Goal: Task Accomplishment & Management: Manage account settings

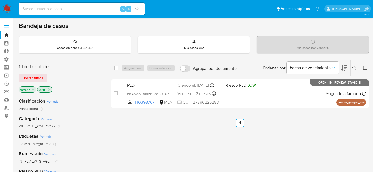
click at [74, 13] on div "⌥ s" at bounding box center [82, 9] width 126 height 13
click at [75, 9] on input at bounding box center [82, 9] width 126 height 7
paste input "iny3EyD9k96p4a7wrM9oeP0l"
type input "iny3EyD9k96p4a7wrM9oeP0l"
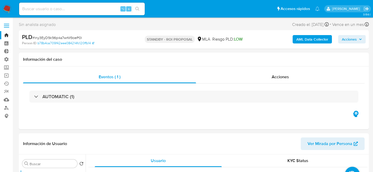
select select "10"
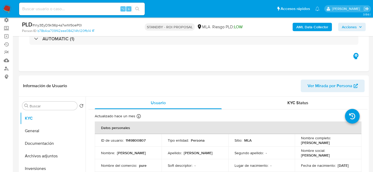
scroll to position [80, 0]
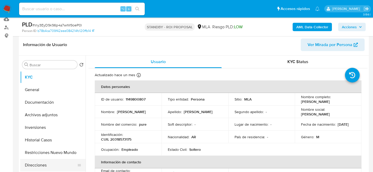
click at [34, 159] on button "Direcciones" at bounding box center [50, 165] width 61 height 13
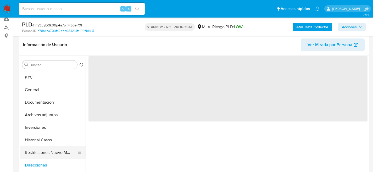
click at [34, 152] on button "Restricciones Nuevo Mundo" at bounding box center [50, 152] width 61 height 13
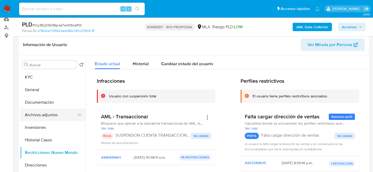
click at [38, 114] on button "Archivos adjuntos" at bounding box center [50, 115] width 61 height 13
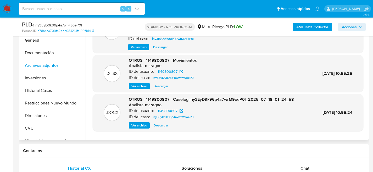
scroll to position [131, 0]
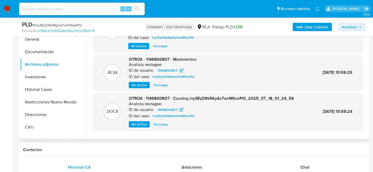
click at [159, 123] on span "Descargar" at bounding box center [161, 124] width 14 height 5
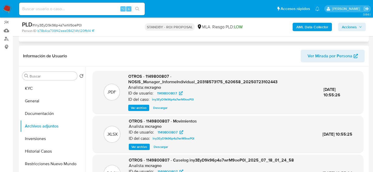
scroll to position [0, 0]
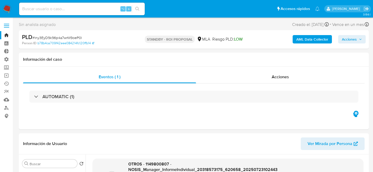
click at [74, 9] on input at bounding box center [82, 9] width 126 height 7
paste input "iny3EyD9k96p4a7wrM9oeP0l"
click at [65, 4] on div "iny3EyD9k96p4a7wrM9oeP0l ⌥ s" at bounding box center [82, 9] width 126 height 13
click at [66, 4] on div "iny3EyD9k96p4a7wrM9oeP0l ⌥ s" at bounding box center [82, 9] width 126 height 13
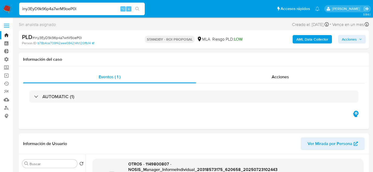
click at [66, 6] on input "iny3EyD9k96p4a7wrM9oeP0l" at bounding box center [82, 9] width 126 height 7
paste input "ni1v8vdPiNUBWKxufHdCraUq"
type input "ni1v8vdPiNUBWKxufHdCraUq"
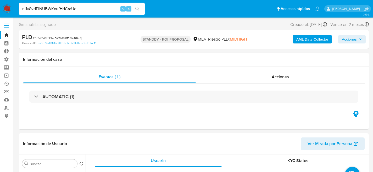
select select "10"
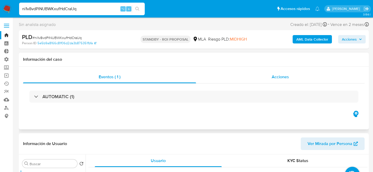
click at [271, 83] on div "Acciones" at bounding box center [280, 77] width 169 height 13
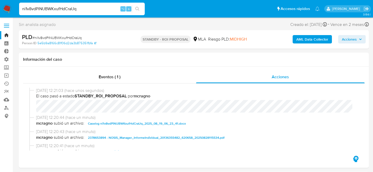
click at [361, 40] on icon "button" at bounding box center [360, 39] width 3 height 3
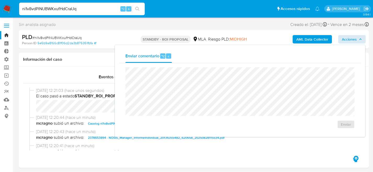
click at [123, 29] on div "Sin analista asignado Asignado el: [DATE] 14:17:47 Creado el: [DATE] Creado el:…" at bounding box center [194, 25] width 350 height 9
click at [344, 41] on span "Acciones" at bounding box center [349, 39] width 15 height 8
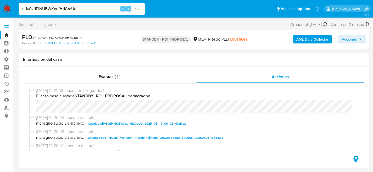
click at [340, 41] on button "Acciones" at bounding box center [352, 39] width 28 height 8
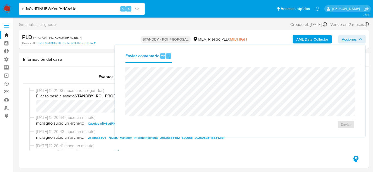
click at [157, 46] on div "Enviar comentario ⌥ c Enviar" at bounding box center [240, 91] width 250 height 92
click at [3, 11] on img at bounding box center [7, 8] width 9 height 9
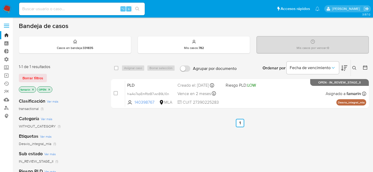
click at [356, 68] on icon at bounding box center [355, 68] width 4 height 4
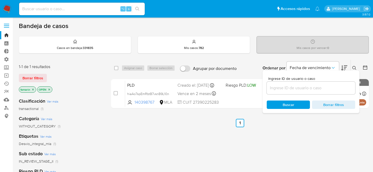
click at [315, 83] on div at bounding box center [311, 88] width 89 height 13
click at [313, 85] on input at bounding box center [311, 88] width 89 height 7
paste input "ni1v8vdPiNUBWKxufHdCraUq"
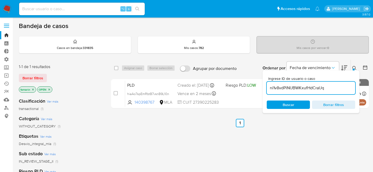
type input "ni1v8vdPiNUBWKxufHdCraUq"
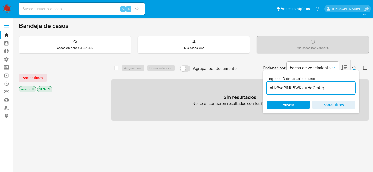
click at [277, 103] on span "Buscar" at bounding box center [289, 104] width 36 height 7
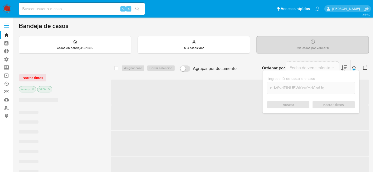
click at [34, 74] on div "Borrar filtros" at bounding box center [61, 78] width 84 height 8
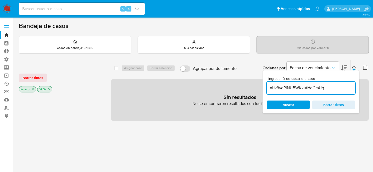
click at [34, 74] on span "Borrar filtros" at bounding box center [33, 77] width 21 height 7
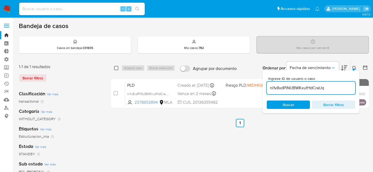
click at [116, 67] on input "checkbox" at bounding box center [116, 68] width 4 height 4
checkbox input "true"
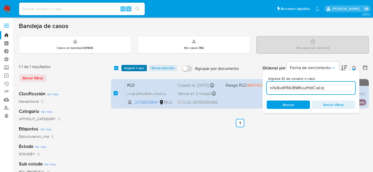
click at [143, 68] on span "Asignar 1 caso" at bounding box center [134, 67] width 20 height 5
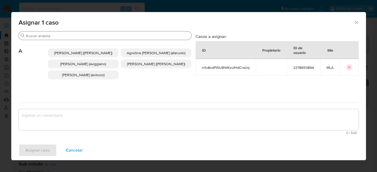
click at [93, 36] on input "Buscar" at bounding box center [107, 36] width 163 height 5
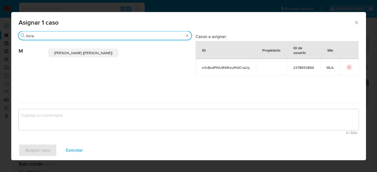
type input "mcra"
click at [105, 54] on span "Mariela Belen Cragno (mcragno)" at bounding box center [83, 52] width 58 height 5
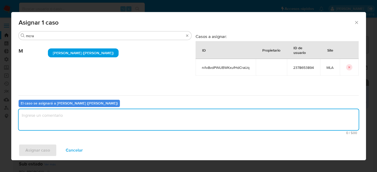
click at [51, 119] on textarea "assign-modal" at bounding box center [189, 119] width 340 height 21
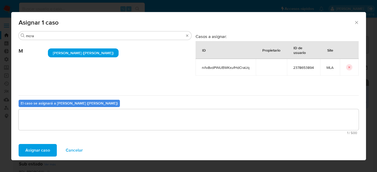
click at [44, 146] on span "Asignar caso" at bounding box center [37, 151] width 25 height 12
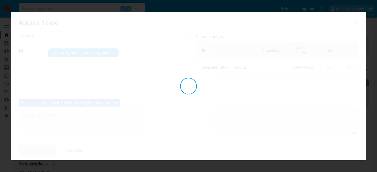
checkbox input "false"
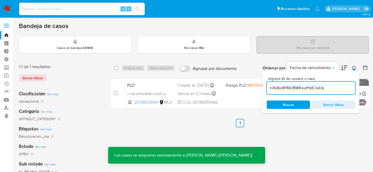
click at [353, 64] on div "Ingrese ID de usuario o caso ni1v8vdPiNUBWKxufHdCraUq Buscar Borrar filtros" at bounding box center [355, 68] width 9 height 16
click at [355, 65] on button at bounding box center [355, 68] width 9 height 6
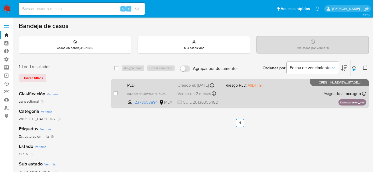
click at [195, 83] on div "Creado el: 12/08/2025 Creado el: 12/08/2025 12:36:11" at bounding box center [200, 86] width 44 height 6
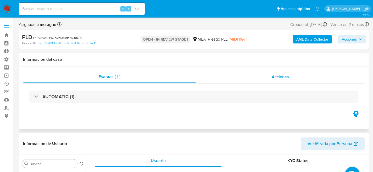
select select "10"
click at [256, 76] on div "Acciones" at bounding box center [280, 77] width 169 height 13
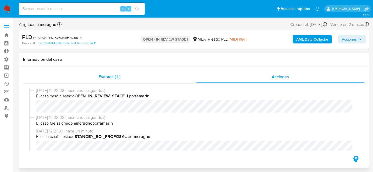
click at [155, 75] on div "Eventos ( 1 )" at bounding box center [109, 77] width 173 height 13
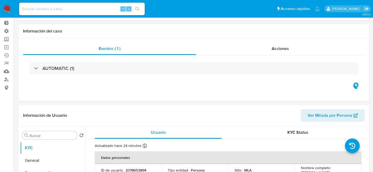
scroll to position [88, 0]
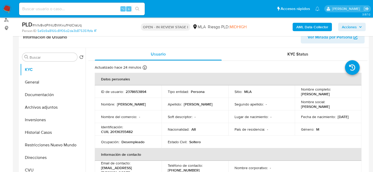
click at [86, 13] on div "⌥ s" at bounding box center [82, 9] width 126 height 13
click at [86, 12] on input at bounding box center [82, 9] width 126 height 7
click at [98, 10] on input at bounding box center [82, 9] width 126 height 7
paste input "iny3EyD9k96p4a7wrM9oeP0l"
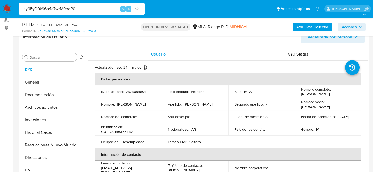
type input "iny3EyD9k96p4a7wrM9oeP0l"
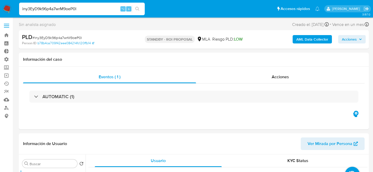
select select "10"
click at [96, 6] on input "iny3EyD9k96p4a7wrM9oeP0l" at bounding box center [82, 9] width 126 height 7
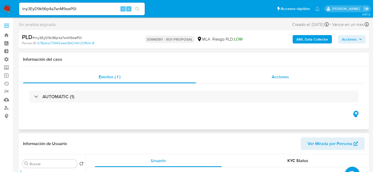
click at [249, 73] on div "Acciones" at bounding box center [280, 77] width 169 height 13
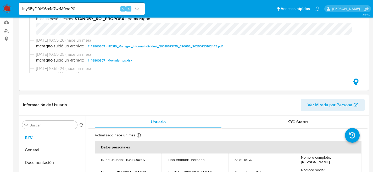
scroll to position [108, 0]
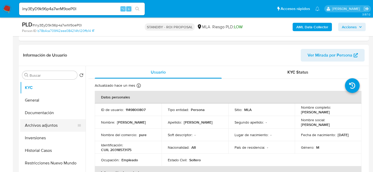
click at [36, 130] on button "Archivos adjuntos" at bounding box center [50, 125] width 61 height 13
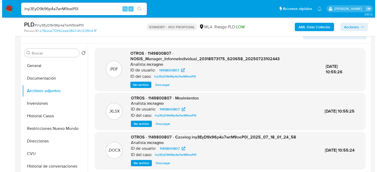
scroll to position [21, 0]
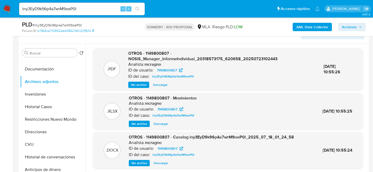
click at [136, 164] on span "Ver archivo" at bounding box center [139, 163] width 16 height 5
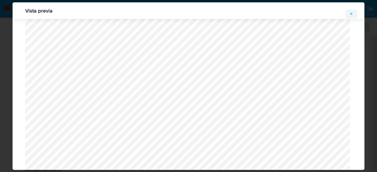
click at [351, 13] on icon "Attachment preview" at bounding box center [351, 14] width 4 height 4
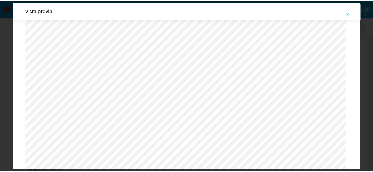
scroll to position [17, 0]
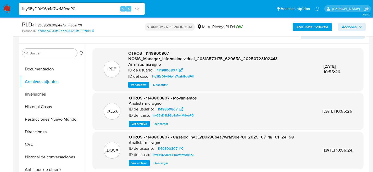
click at [160, 163] on span "Descargar" at bounding box center [161, 163] width 14 height 5
click at [55, 12] on input "iny3EyD9k96p4a7wrM9oeP0l" at bounding box center [82, 9] width 126 height 7
paste input "gS41Suj9WOcwC82cp2WrNqYH"
type input "gS41Suj9WOcwC82cp2WrNqYH"
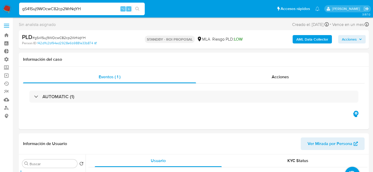
select select "10"
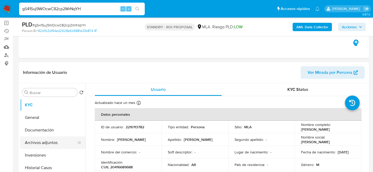
click at [45, 144] on button "Archivos adjuntos" at bounding box center [50, 142] width 61 height 13
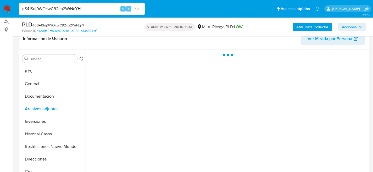
scroll to position [98, 0]
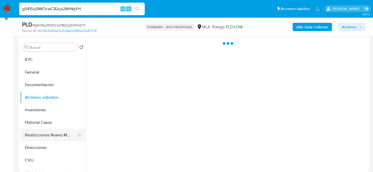
click at [39, 141] on button "Restricciones Nuevo Mundo" at bounding box center [50, 135] width 61 height 13
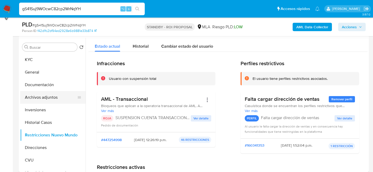
click at [49, 95] on button "Archivos adjuntos" at bounding box center [50, 97] width 61 height 13
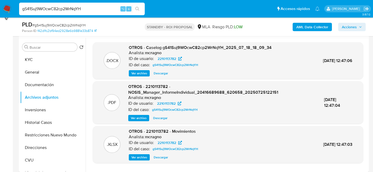
click at [160, 73] on span "Descargar" at bounding box center [161, 73] width 14 height 5
click at [27, 121] on button "Historial Casos" at bounding box center [50, 122] width 61 height 13
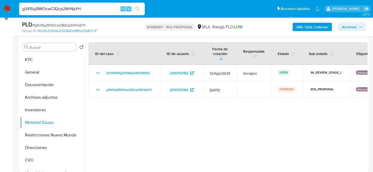
click at [76, 8] on input "gS41Suj9WOcwC82cp2WrNqYH" at bounding box center [82, 9] width 126 height 7
paste input "Yxy7K621DMiL4uF2ewsXOiTN"
type input "Yxy7K621DMiL4uF2ewsXOiTN"
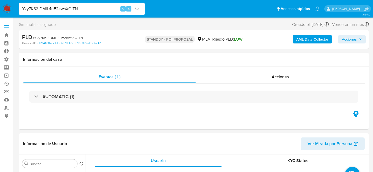
select select "10"
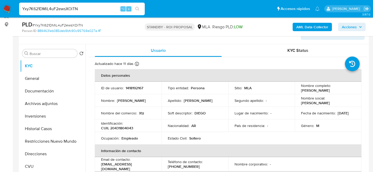
scroll to position [92, 0]
click at [29, 111] on button "Inversiones" at bounding box center [50, 116] width 61 height 13
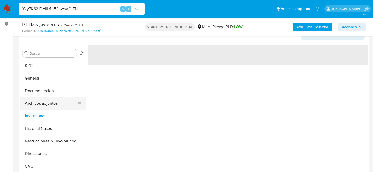
click at [35, 103] on button "Archivos adjuntos" at bounding box center [50, 103] width 61 height 13
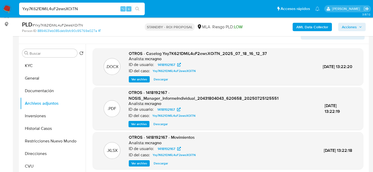
click at [164, 78] on span "Descargar" at bounding box center [161, 79] width 14 height 5
